Goal: Check status: Check status

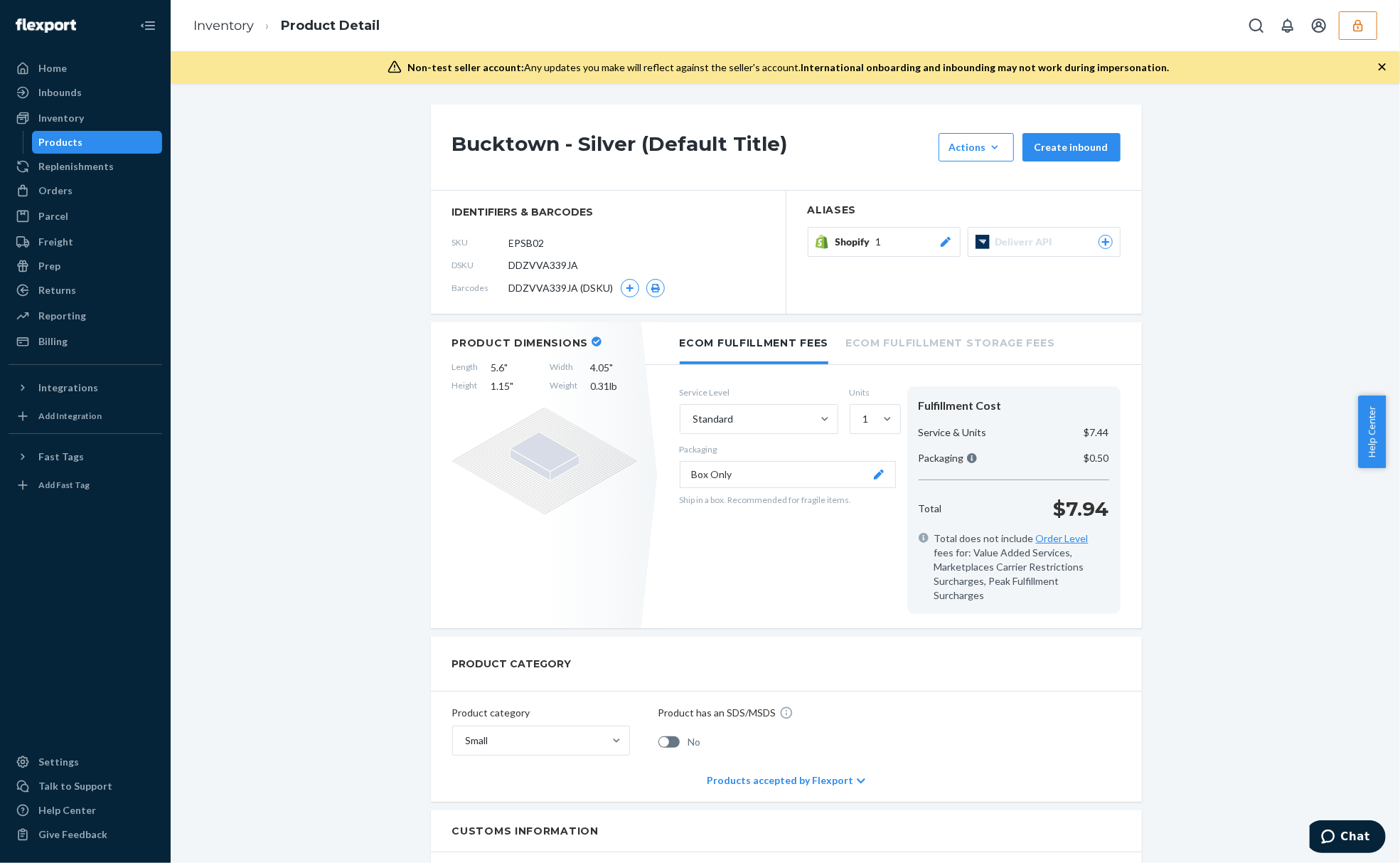
drag, startPoint x: 1348, startPoint y: 32, endPoint x: 1348, endPoint y: 40, distance: 8.0
click at [1348, 32] on button "button" at bounding box center [1358, 25] width 38 height 28
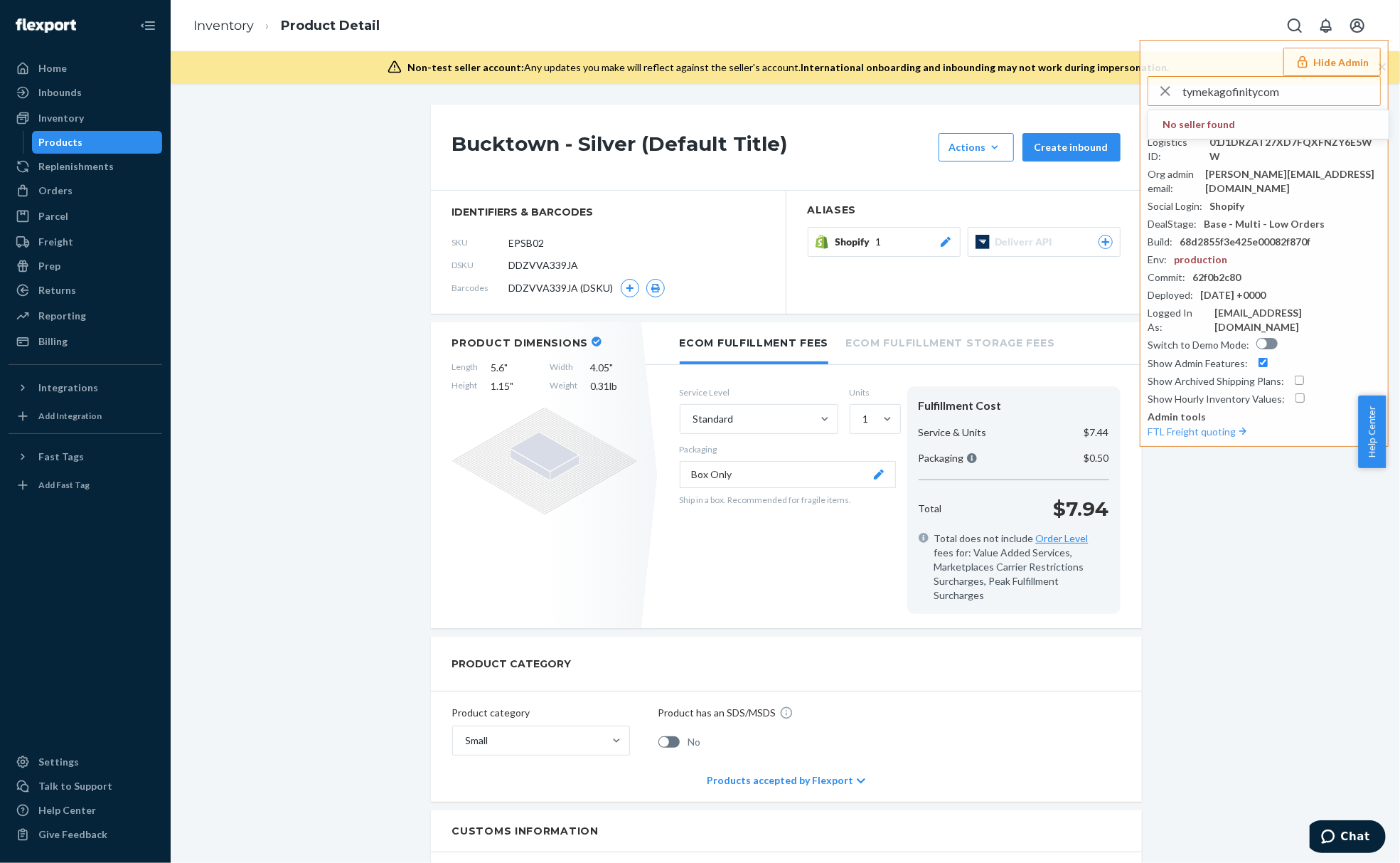
type input "tymekagofinitycom"
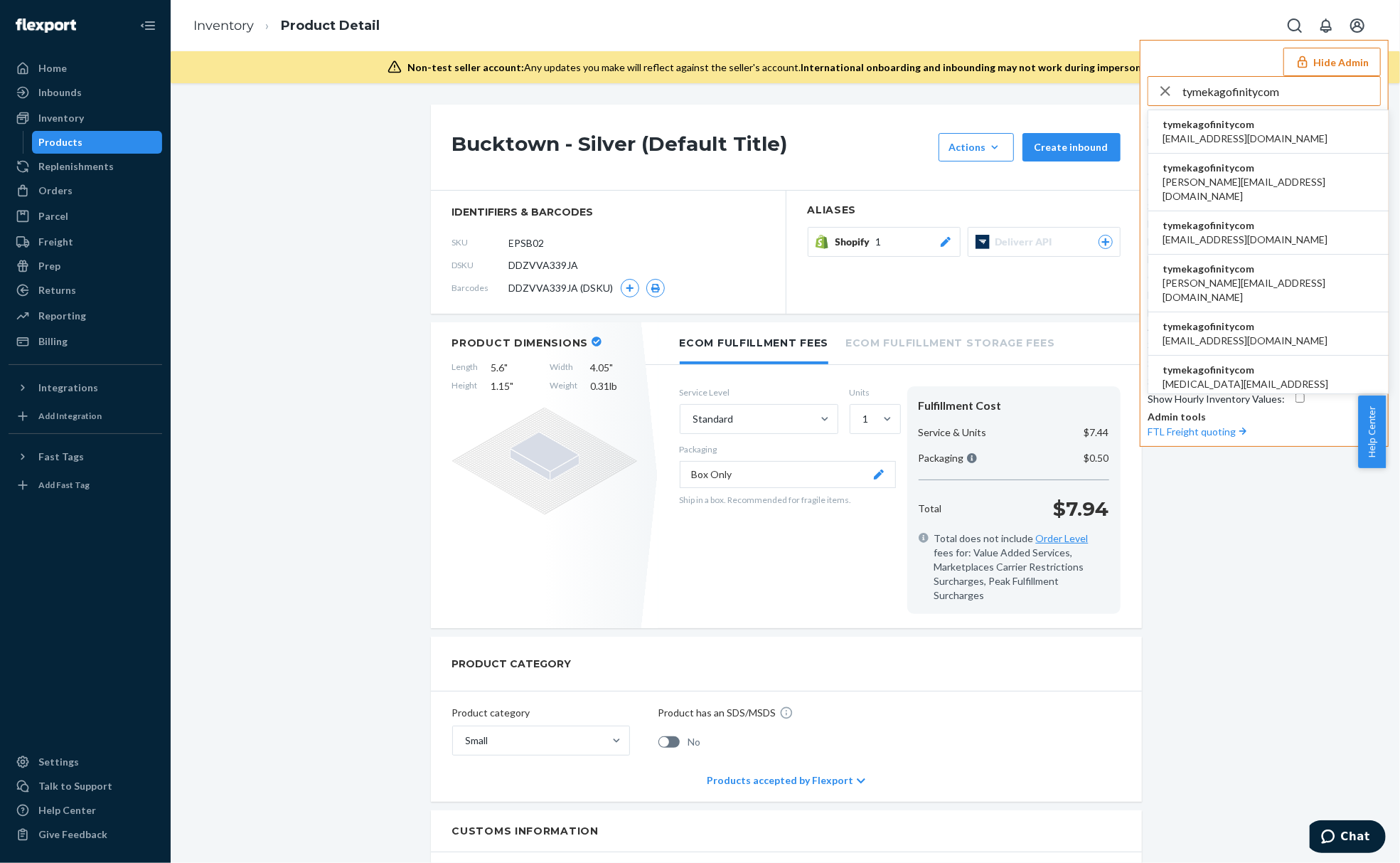
click at [1222, 122] on span "tymekagofinitycom" at bounding box center [1245, 125] width 165 height 14
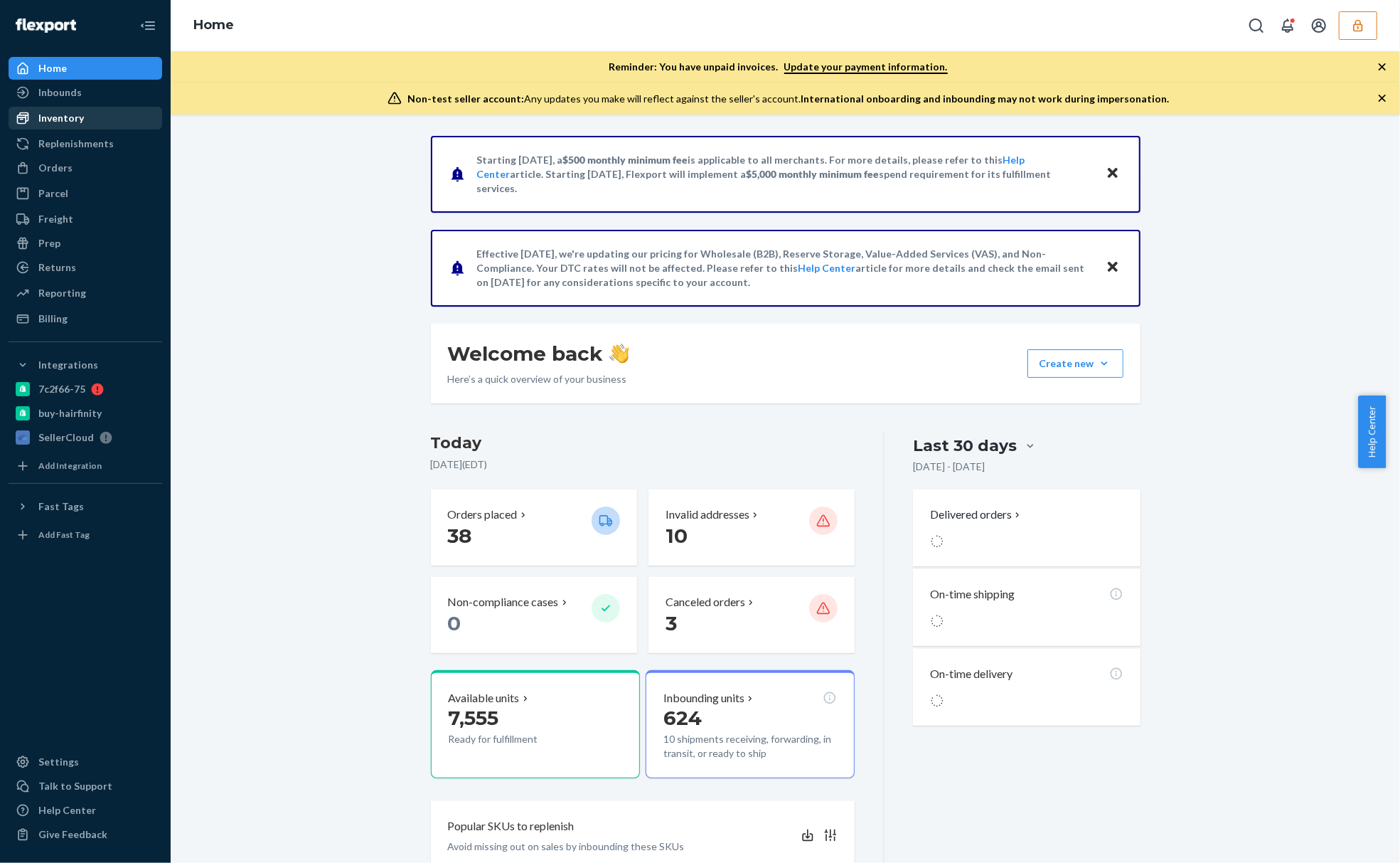
click at [114, 120] on div "Inventory" at bounding box center [85, 118] width 150 height 20
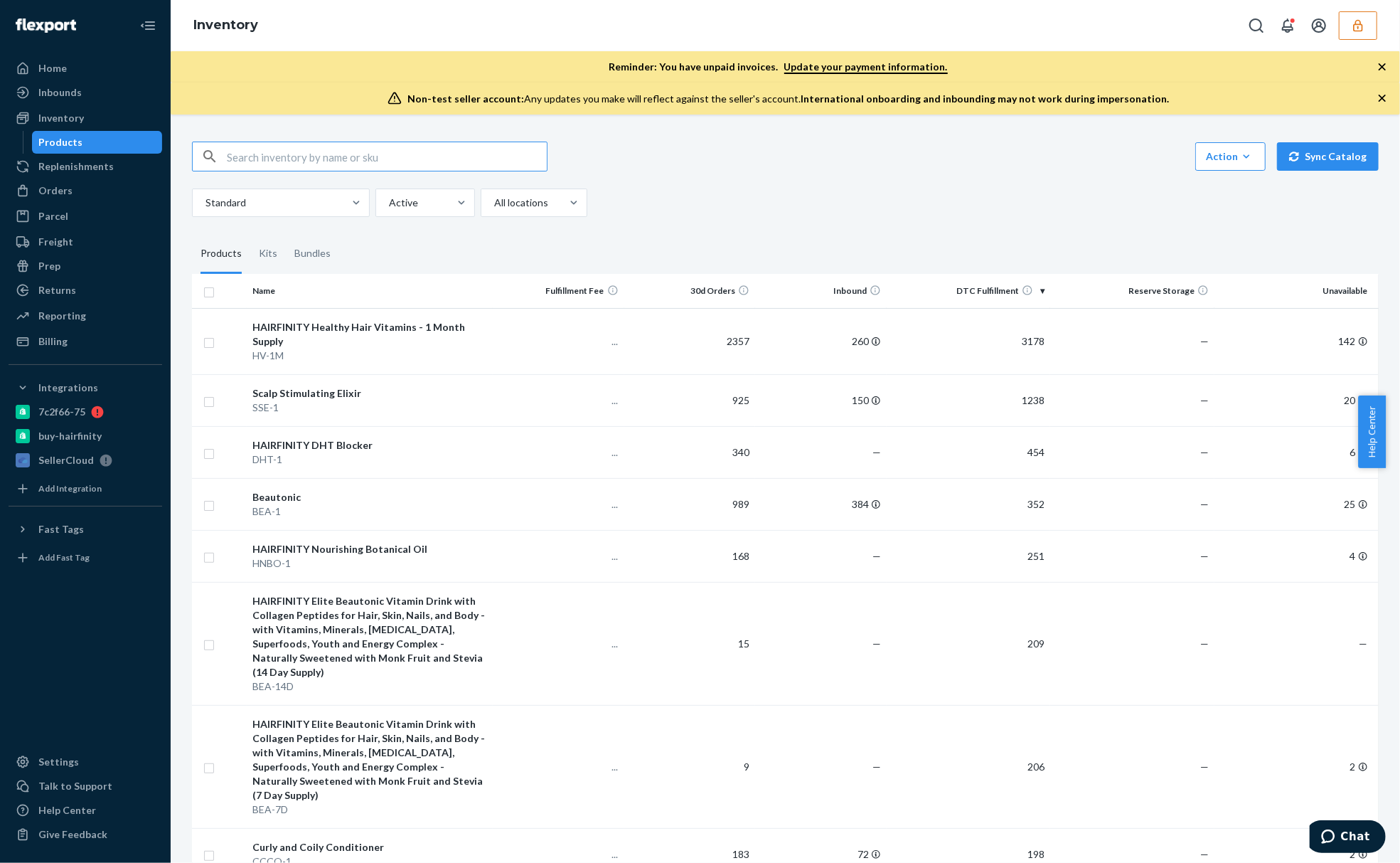
click at [144, 183] on div "Orders" at bounding box center [85, 190] width 150 height 20
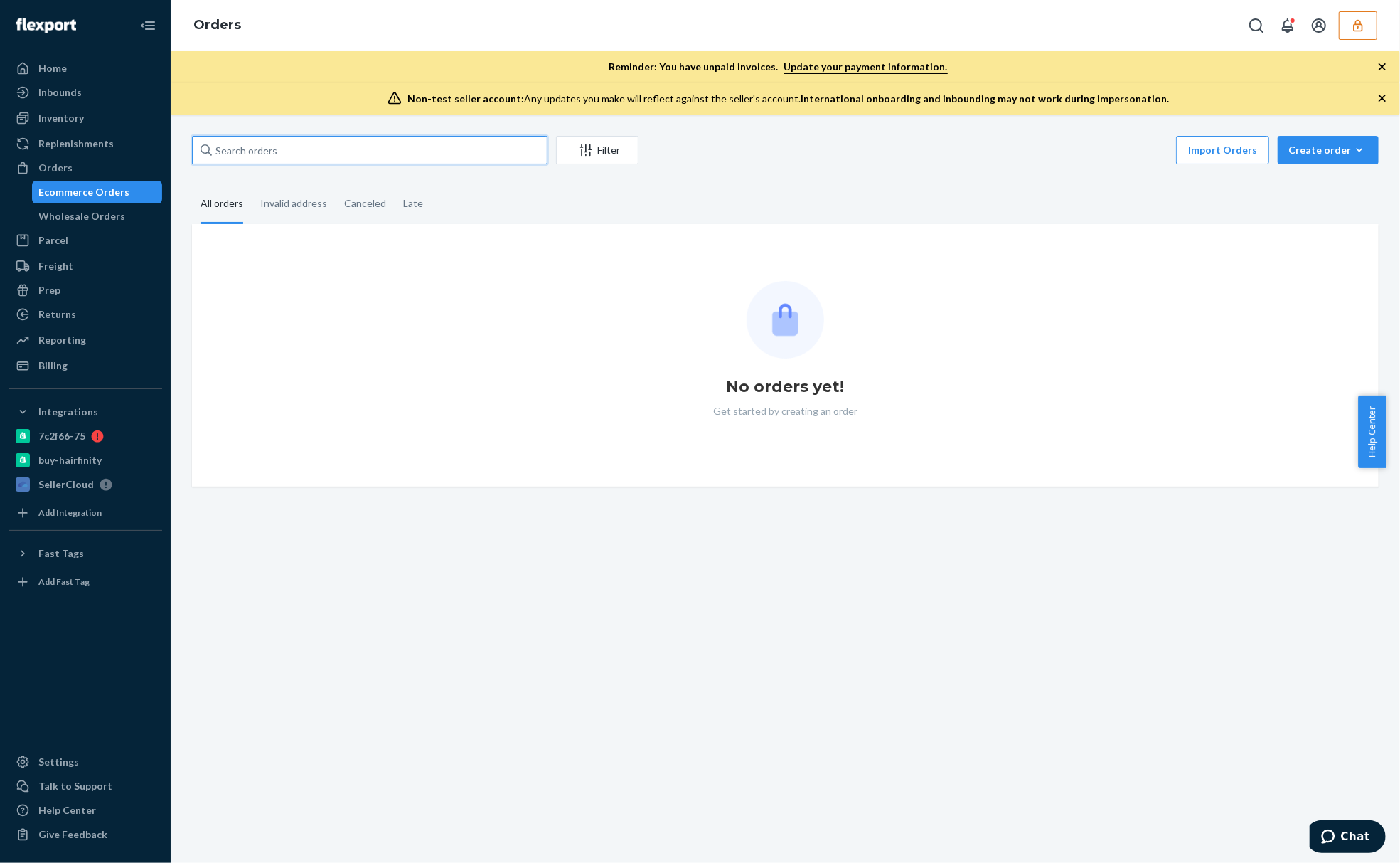
click at [282, 158] on input "text" at bounding box center [369, 149] width 356 height 28
paste input "H3070108"
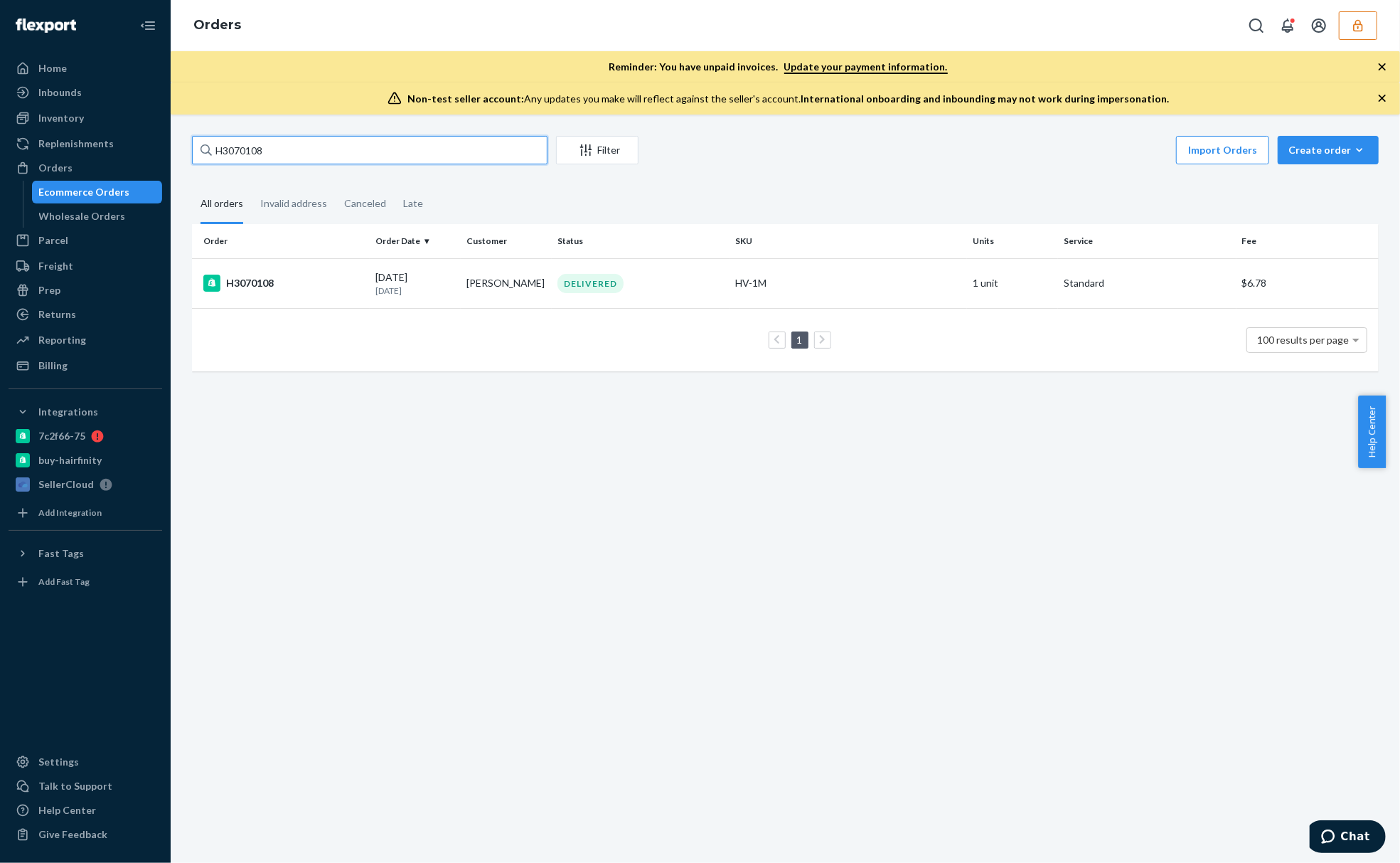
type input "H3070108"
click at [446, 292] on p "[DATE]" at bounding box center [416, 290] width 80 height 12
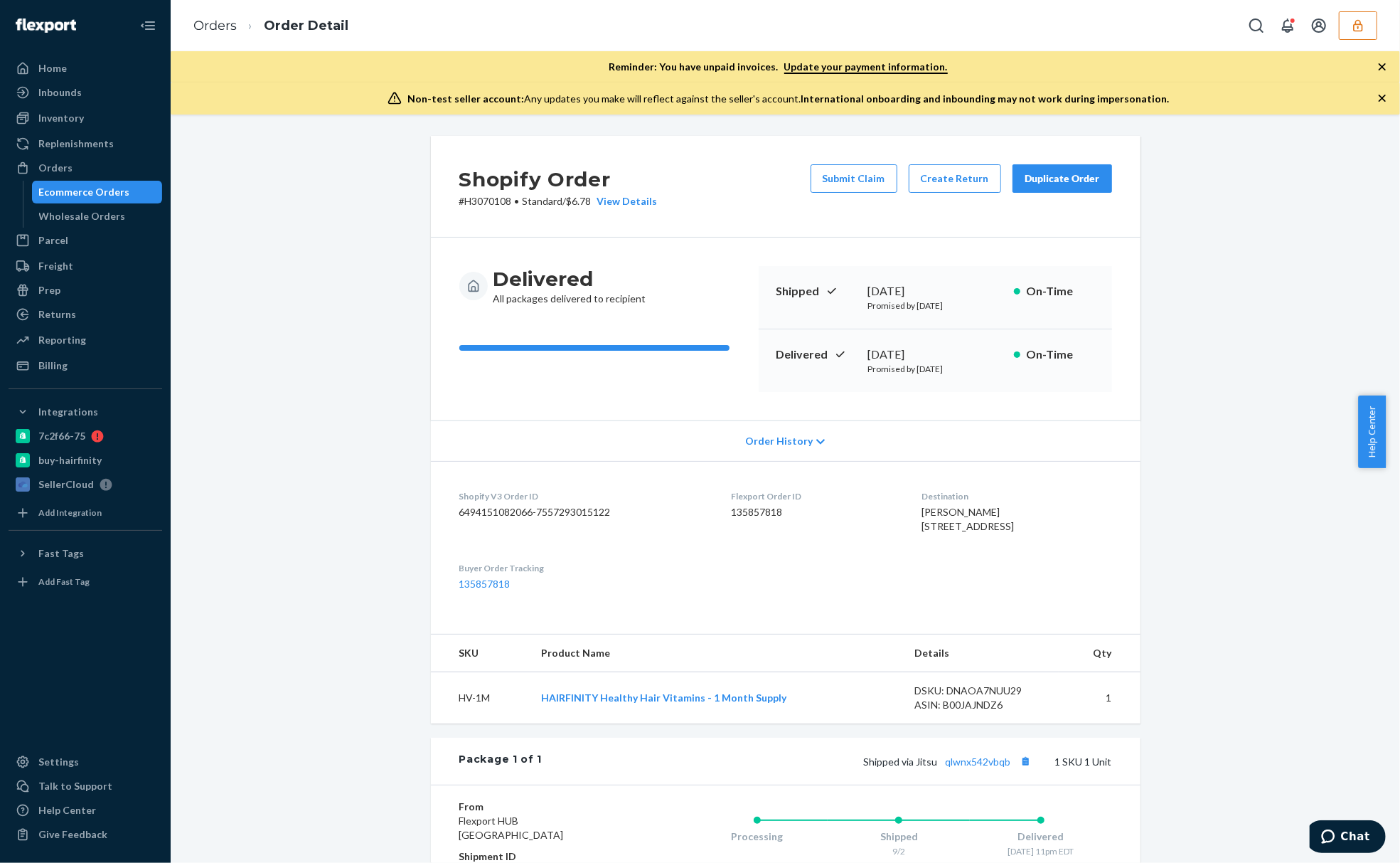
click at [598, 316] on div "Delivered All packages delivered to recipient" at bounding box center [603, 329] width 288 height 126
click at [595, 316] on div "Delivered All packages delivered to recipient" at bounding box center [603, 329] width 288 height 126
click at [650, 300] on div "Delivered All packages delivered to recipient" at bounding box center [603, 286] width 288 height 40
click at [750, 515] on dd "135857818" at bounding box center [814, 513] width 168 height 14
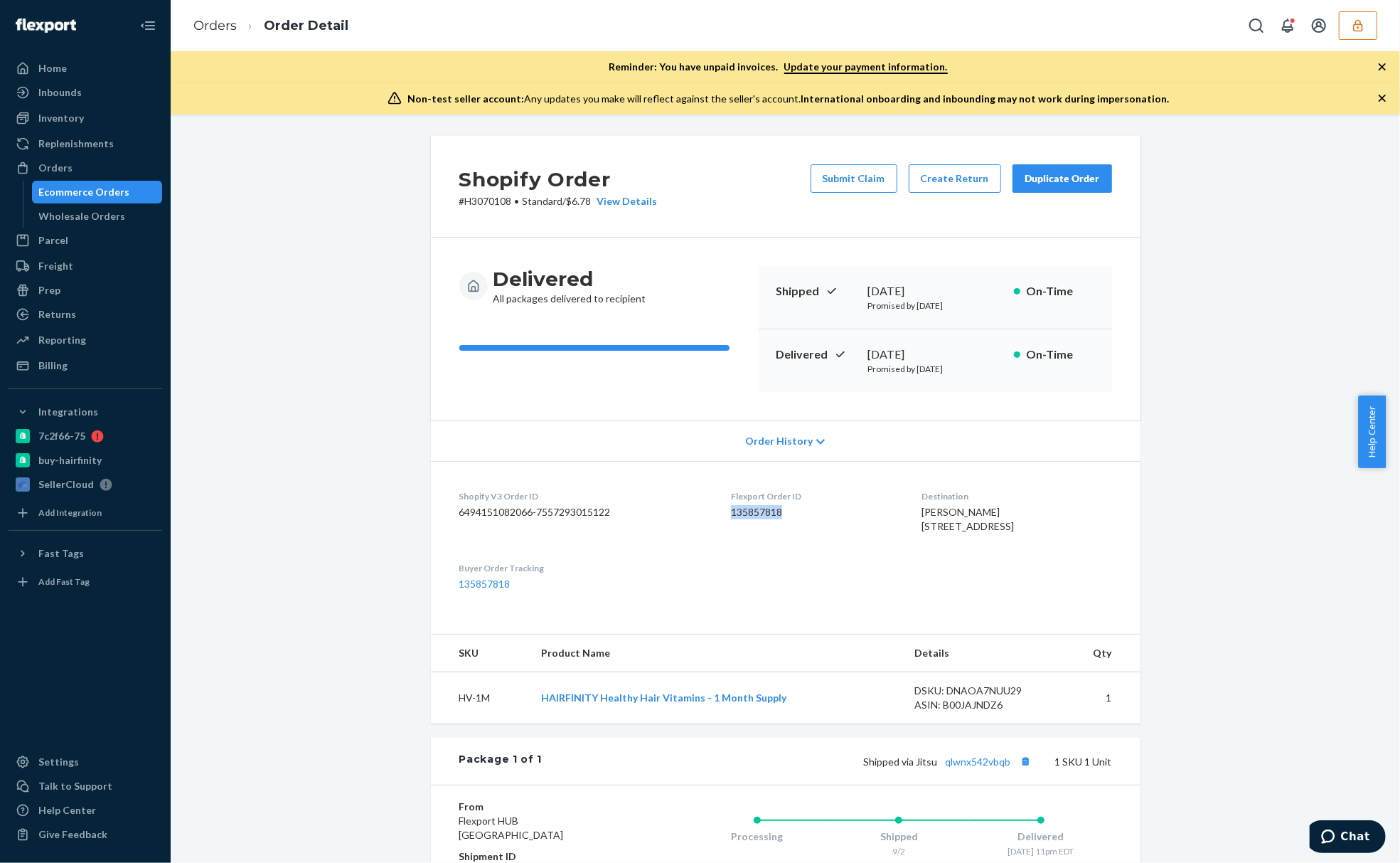
click at [750, 515] on dd "135857818" at bounding box center [814, 513] width 168 height 14
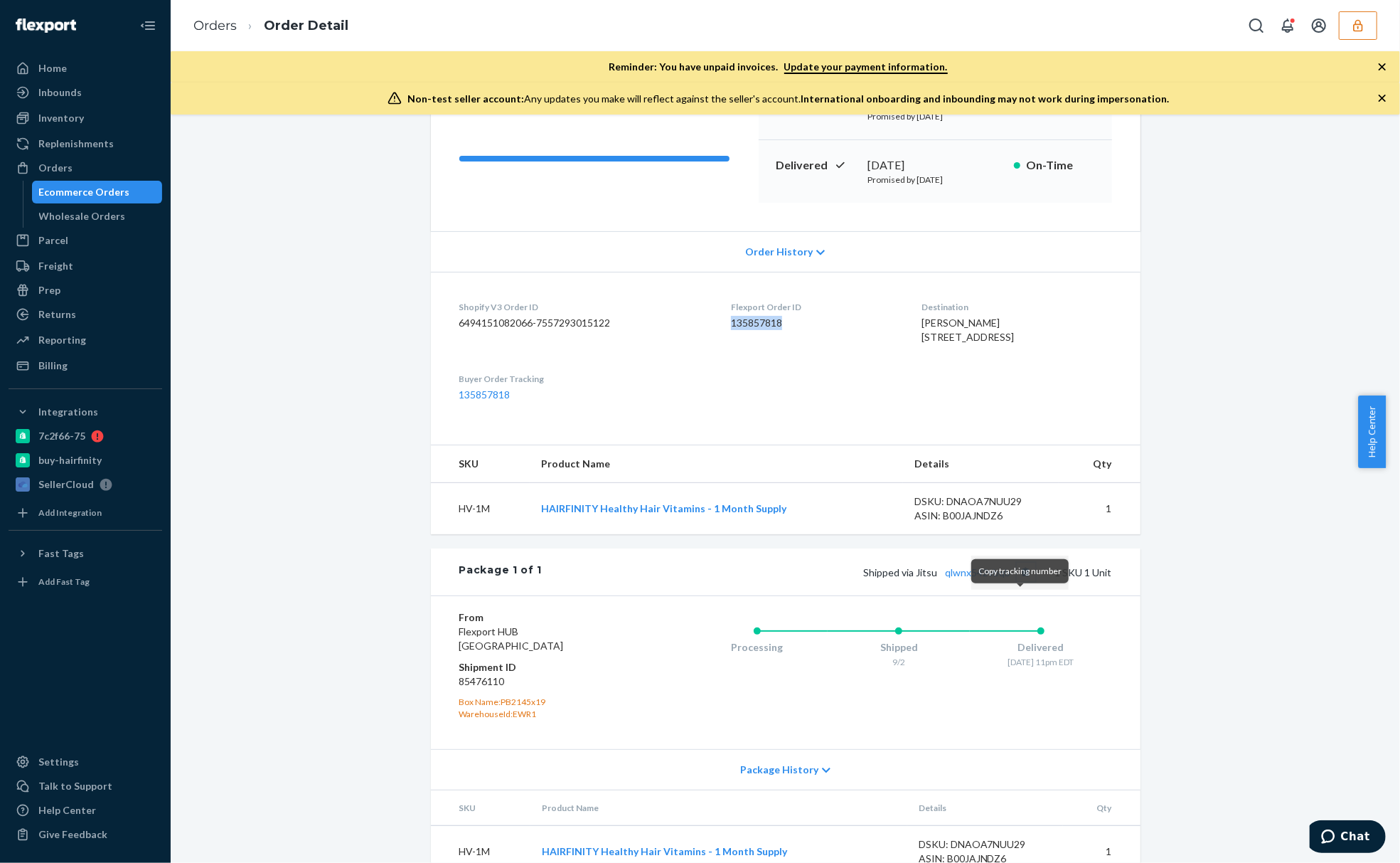
click at [1019, 581] on button "Copy tracking number" at bounding box center [1026, 571] width 18 height 18
click at [317, 106] on div "Non-test seller account: Any updates you make will reflect against the seller's…" at bounding box center [785, 98] width 1230 height 32
click at [1383, 67] on icon "button" at bounding box center [1383, 67] width 7 height 7
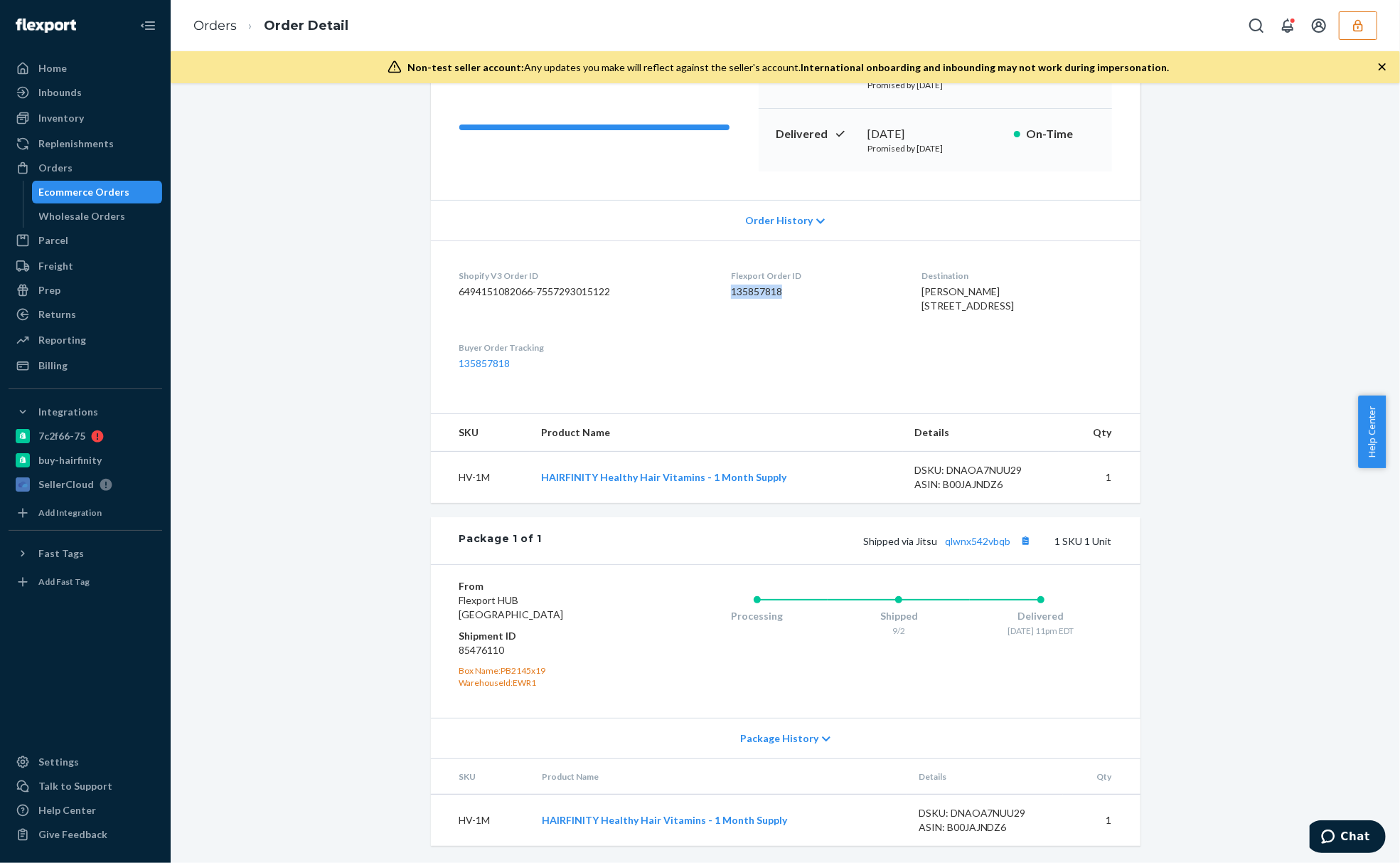
click at [1383, 72] on icon "button" at bounding box center [1383, 67] width 14 height 14
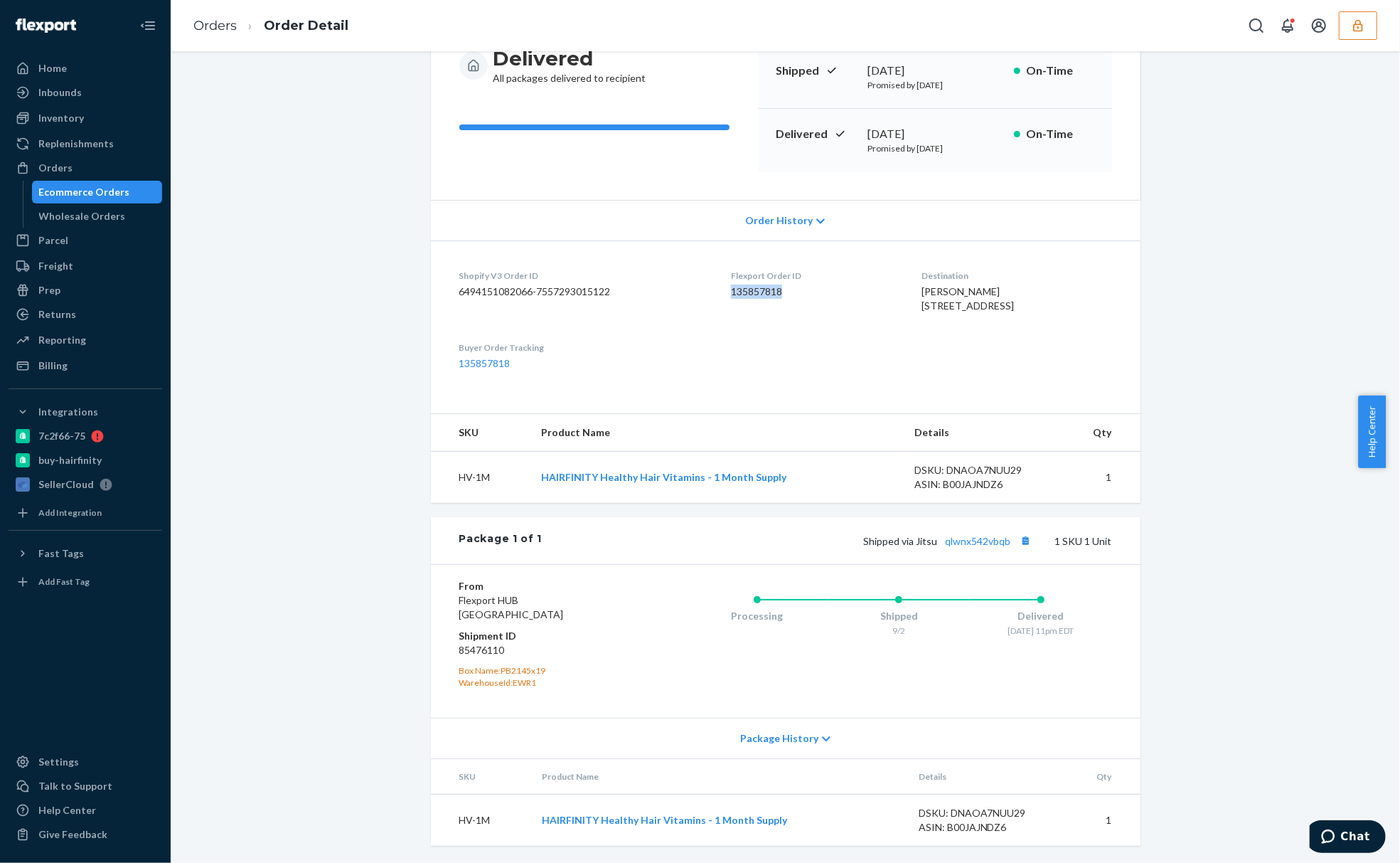
scroll to position [187, 0]
click at [1020, 543] on button "Copy tracking number" at bounding box center [1026, 541] width 18 height 18
